Goal: Download file/media

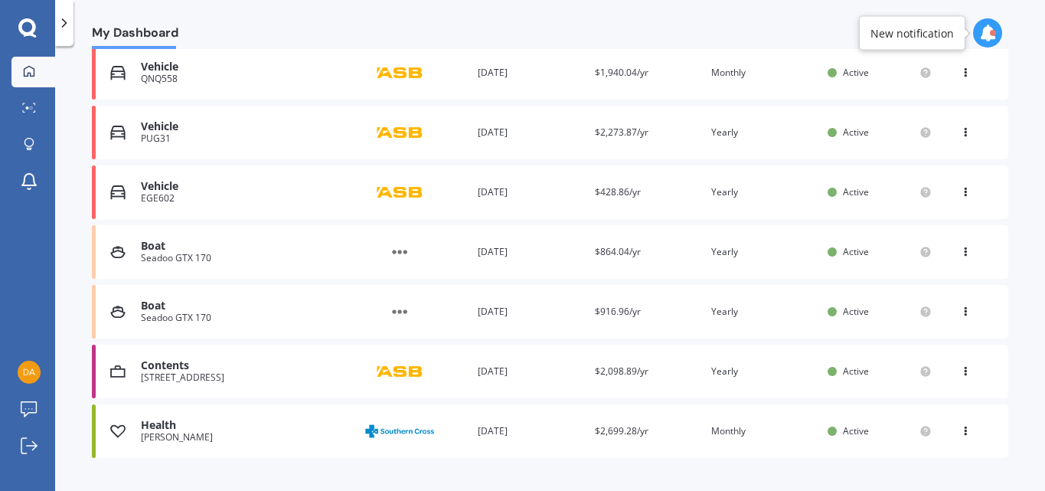
scroll to position [408, 0]
click at [921, 252] on circle at bounding box center [926, 251] width 10 height 10
click at [217, 249] on div "Boat" at bounding box center [245, 245] width 208 height 13
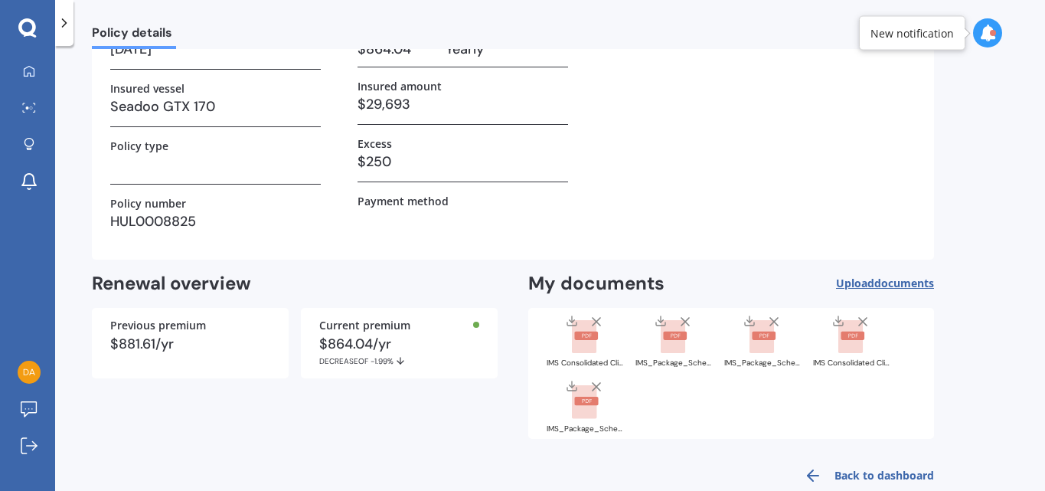
scroll to position [159, 0]
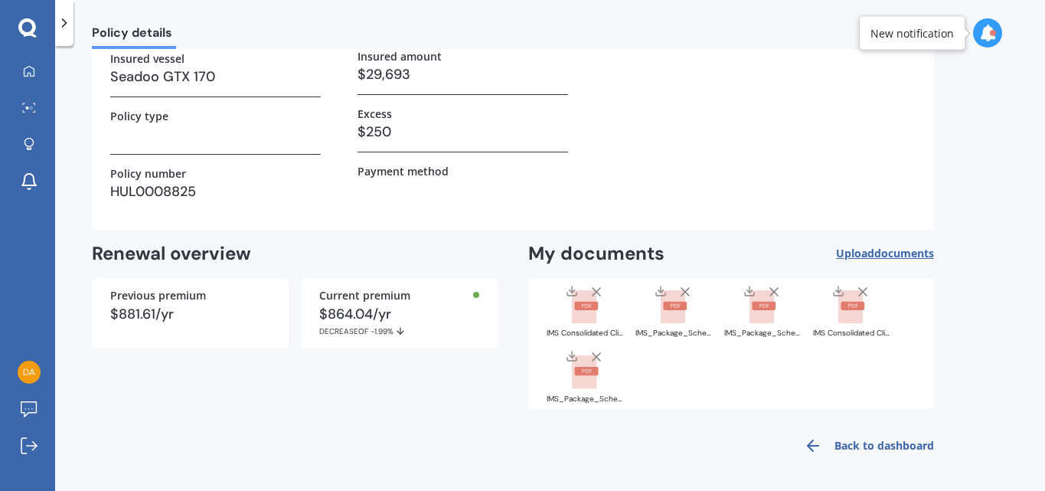
click at [593, 302] on rect at bounding box center [586, 306] width 24 height 8
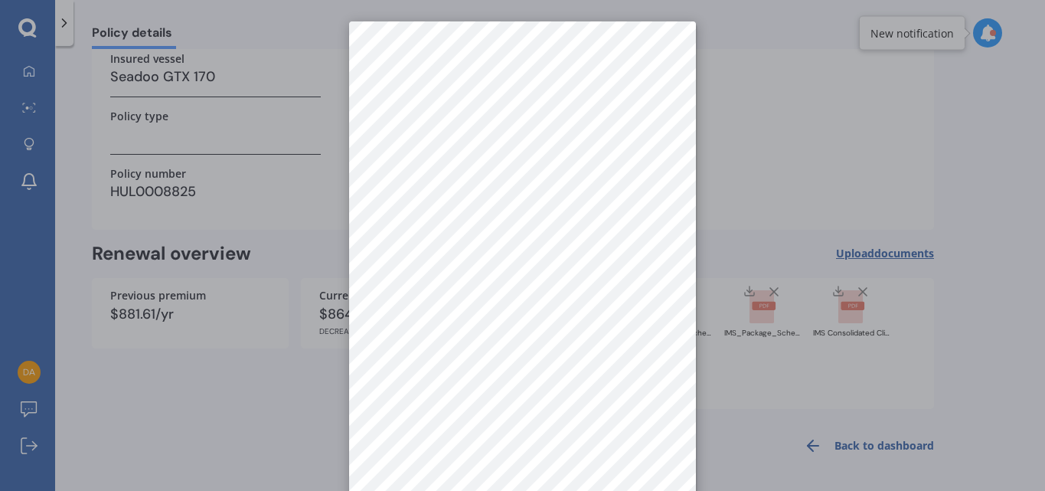
click at [255, 235] on div at bounding box center [522, 245] width 1045 height 491
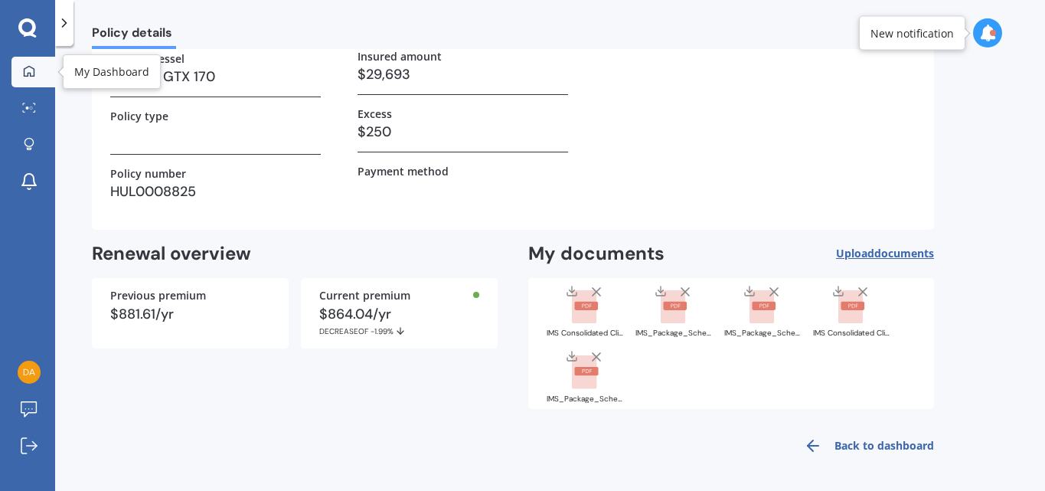
click at [22, 61] on link "My Dashboard" at bounding box center [33, 72] width 44 height 31
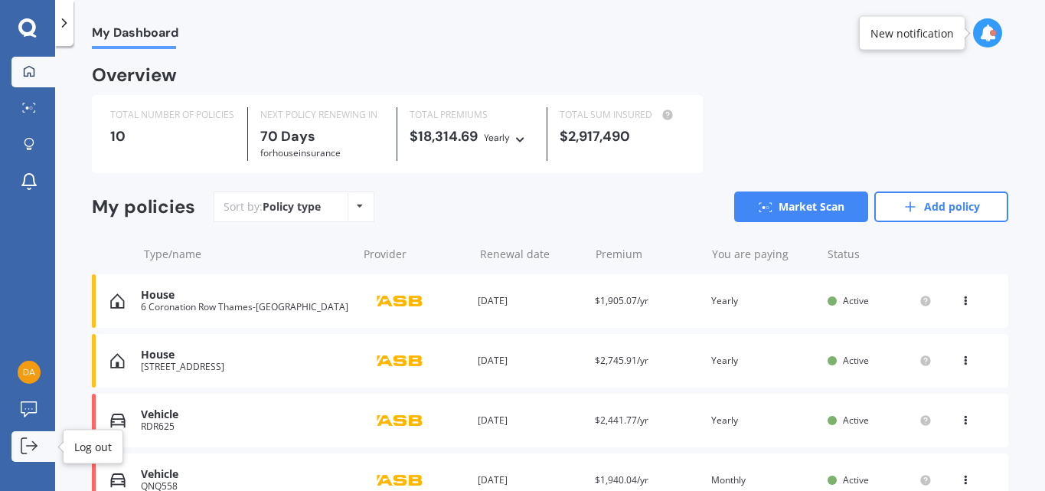
click at [32, 446] on icon at bounding box center [32, 446] width 10 height 0
